Goal: Task Accomplishment & Management: Complete application form

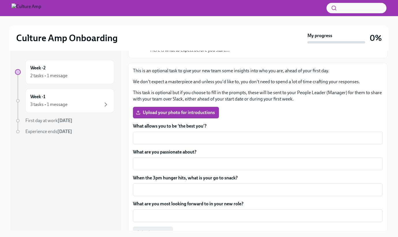
scroll to position [84, 0]
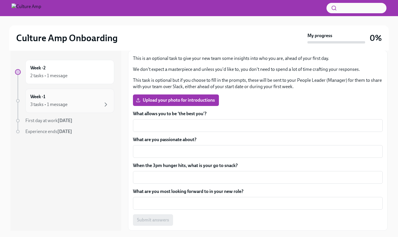
click at [80, 101] on div "3 tasks • 1 message" at bounding box center [69, 104] width 79 height 7
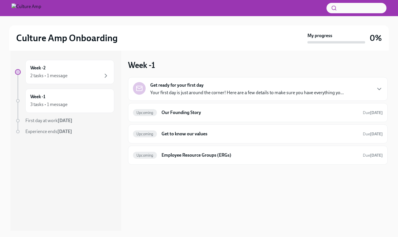
click at [252, 86] on div "Get ready for your first day Your first day is just around the corner! Here are…" at bounding box center [246, 89] width 193 height 14
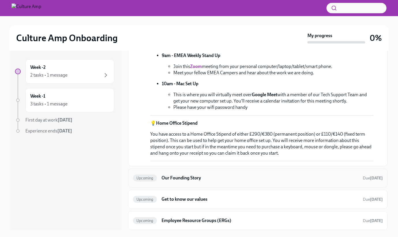
scroll to position [394, 0]
click at [67, 72] on div "Week -2 2 tasks • 1 message" at bounding box center [69, 71] width 79 height 14
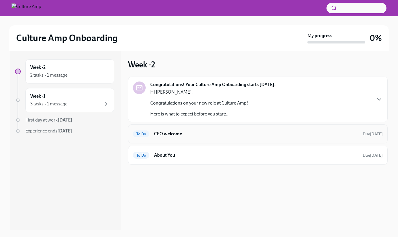
click at [231, 135] on h6 "CEO welcome" at bounding box center [256, 134] width 204 height 6
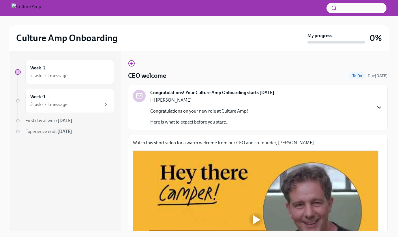
click at [376, 108] on icon "button" at bounding box center [379, 107] width 7 height 7
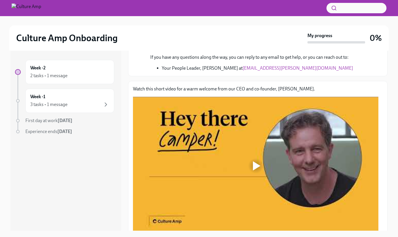
scroll to position [162, 0]
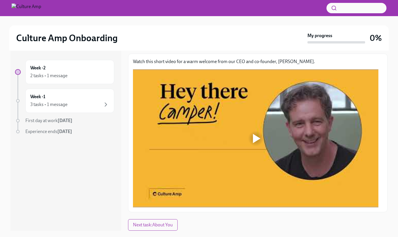
click at [254, 136] on div at bounding box center [256, 138] width 7 height 9
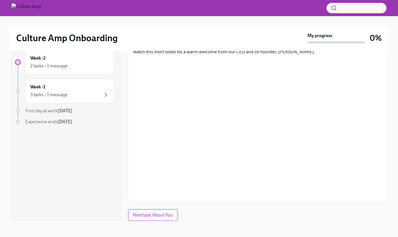
click at [162, 218] on span "Next task : About You" at bounding box center [153, 216] width 40 height 6
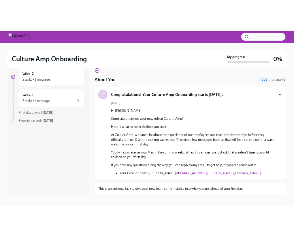
scroll to position [88, 0]
